Goal: Task Accomplishment & Management: Manage account settings

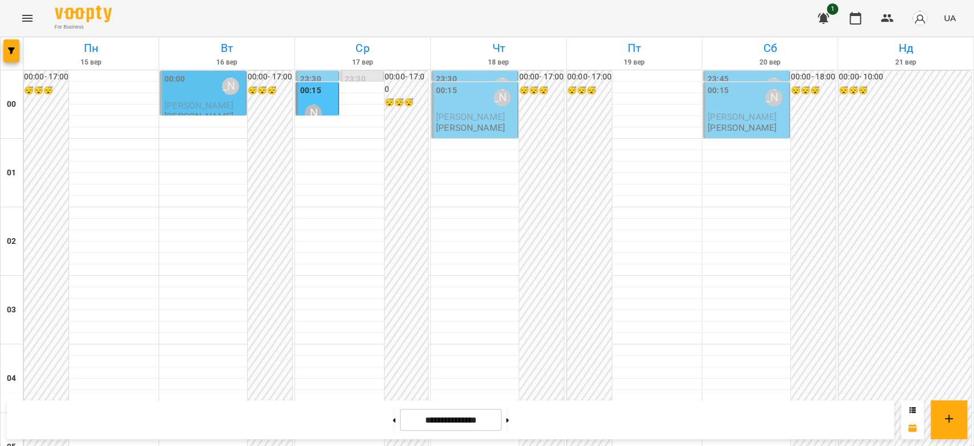
scroll to position [1129, 0]
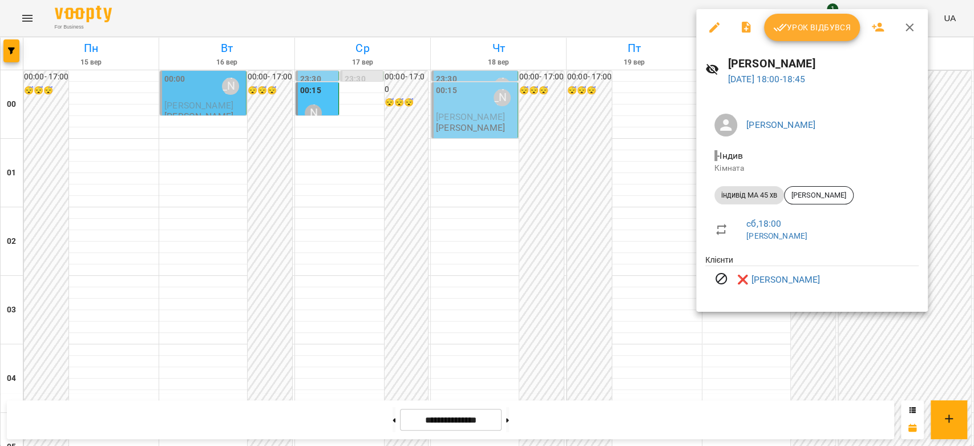
click at [661, 226] on div at bounding box center [487, 223] width 974 height 446
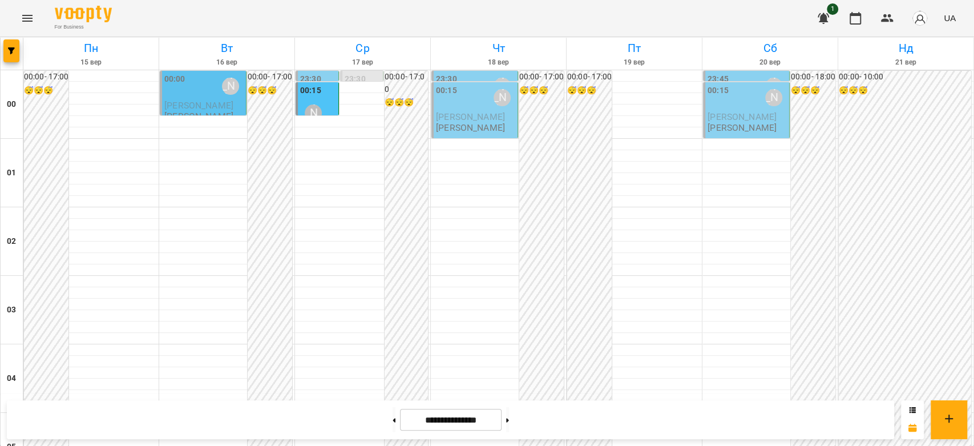
scroll to position [1319, 0]
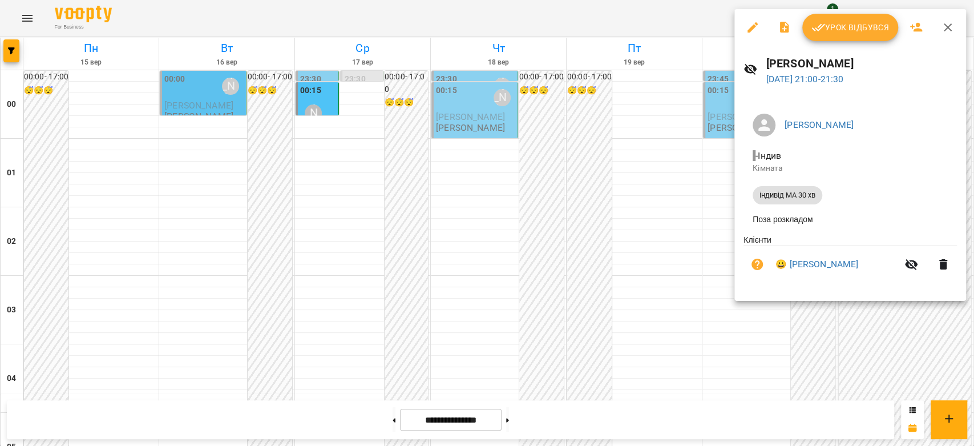
click at [673, 193] on div at bounding box center [487, 223] width 974 height 446
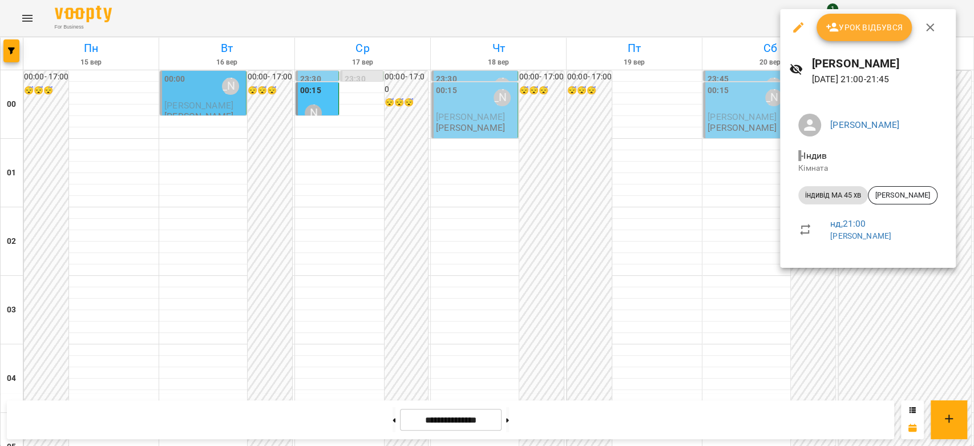
click at [607, 198] on div at bounding box center [487, 223] width 974 height 446
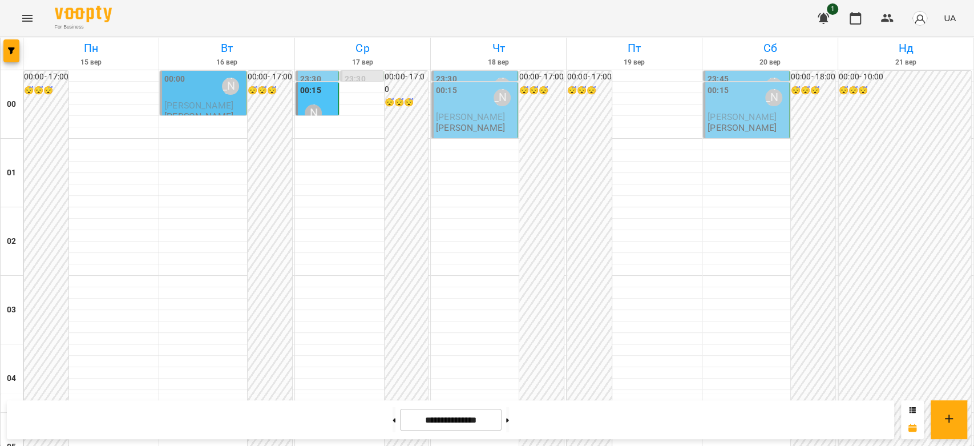
scroll to position [1255, 0]
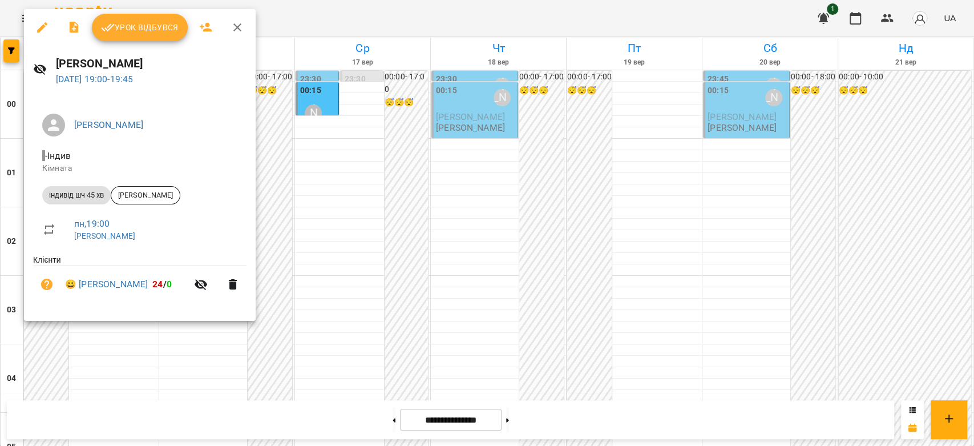
click at [404, 136] on div at bounding box center [487, 223] width 974 height 446
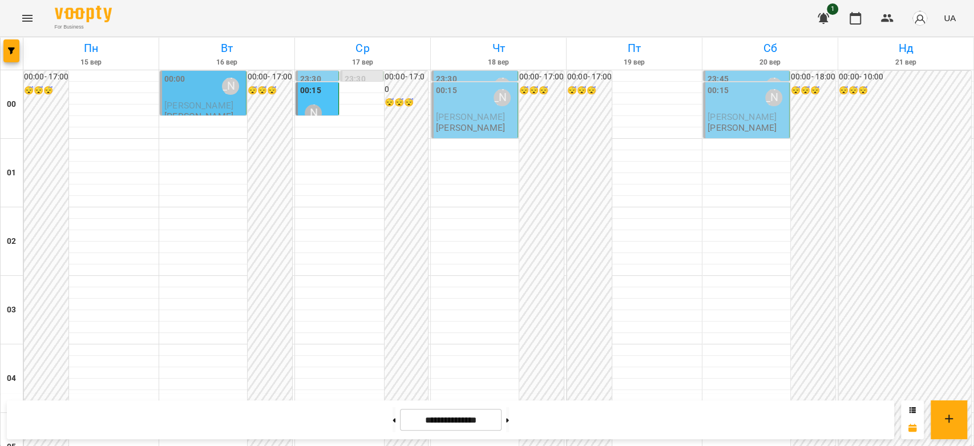
scroll to position [1319, 0]
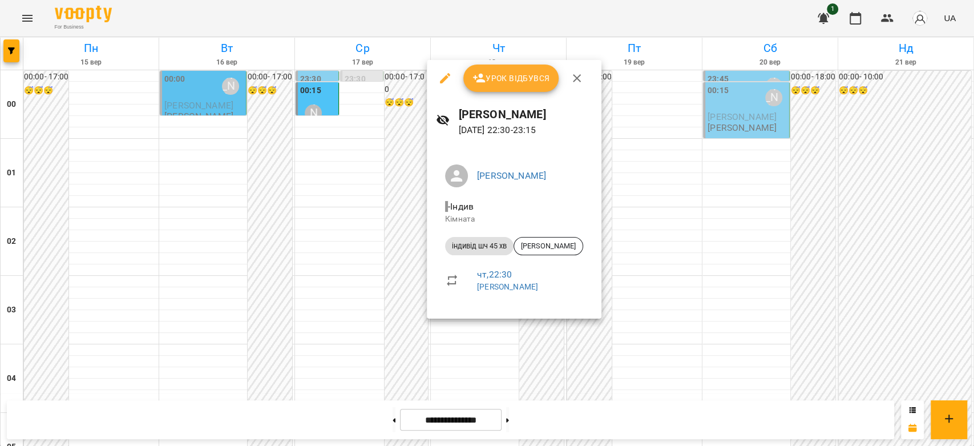
click at [650, 294] on div at bounding box center [487, 223] width 974 height 446
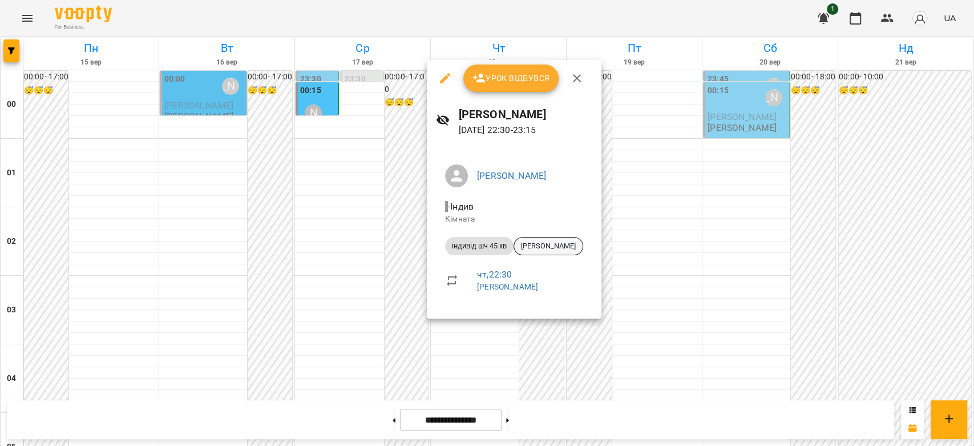
click at [549, 246] on span "Єва Юдіна" at bounding box center [548, 246] width 68 height 10
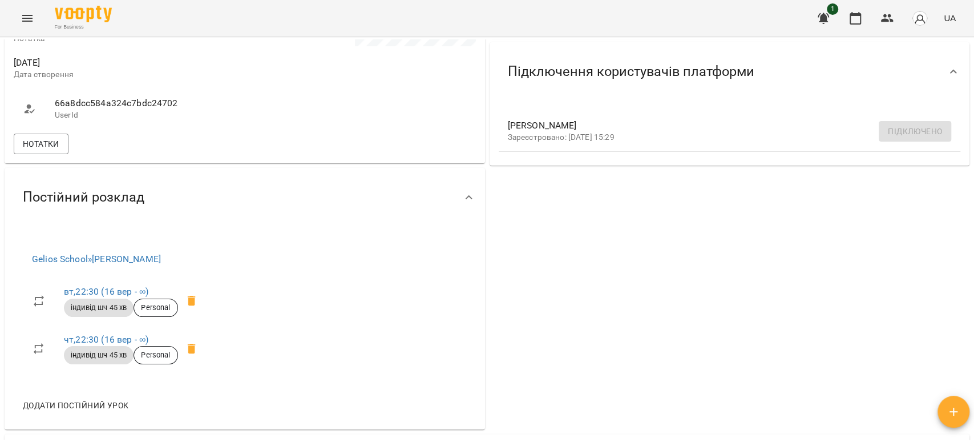
scroll to position [317, 0]
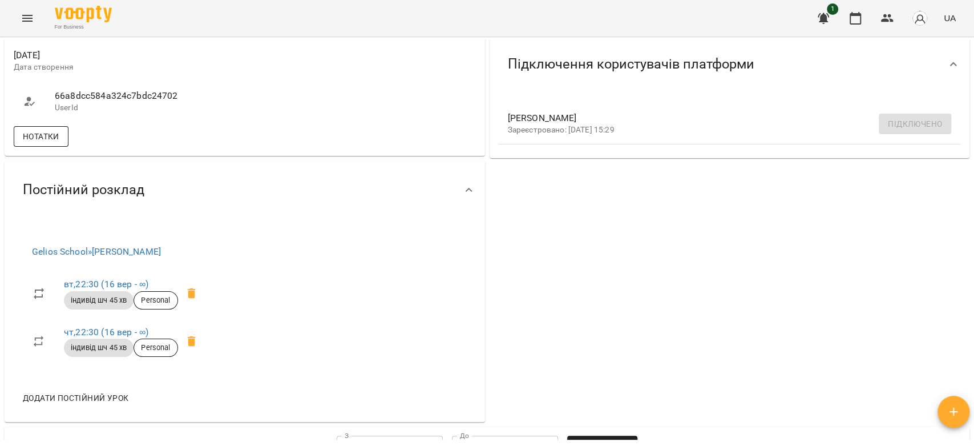
click at [59, 145] on button "Нотатки" at bounding box center [41, 136] width 55 height 21
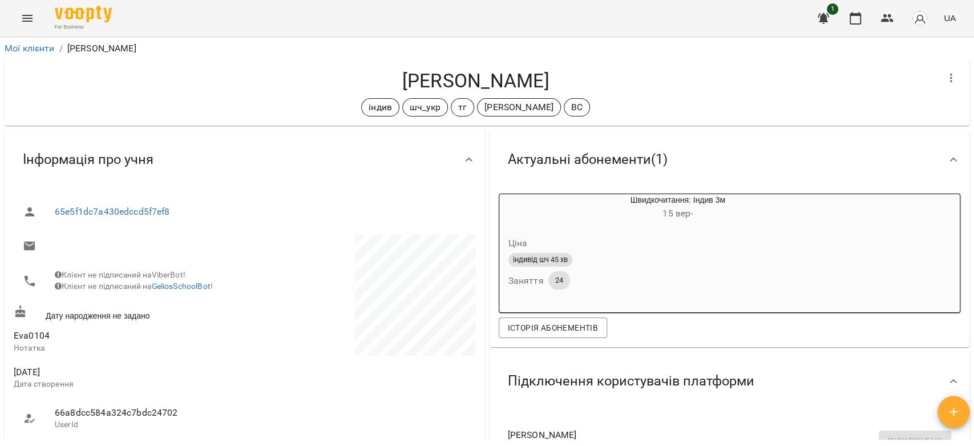
scroll to position [0, 0]
drag, startPoint x: 0, startPoint y: 0, endPoint x: 338, endPoint y: 95, distance: 350.8
click at [338, 95] on div "Єва Юдіна індив шч_укр тг Оксана Михайлишин ВС" at bounding box center [476, 92] width 924 height 47
